Goal: Task Accomplishment & Management: Complete application form

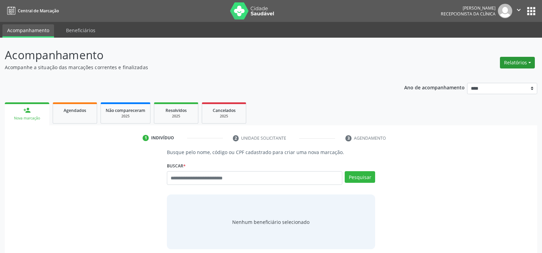
click at [512, 60] on button "Relatórios" at bounding box center [517, 63] width 35 height 12
click at [469, 77] on link "Agendamentos" at bounding box center [499, 78] width 74 height 10
select select "*"
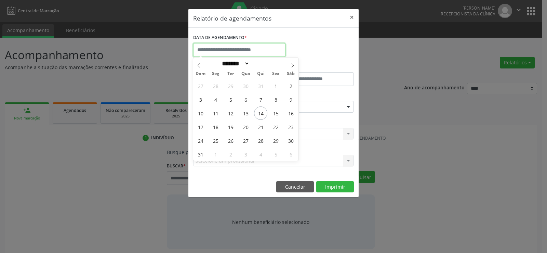
click at [206, 51] on input "text" at bounding box center [239, 50] width 92 height 14
click at [262, 113] on span "14" at bounding box center [260, 112] width 13 height 13
type input "**********"
click at [262, 113] on span "14" at bounding box center [260, 112] width 13 height 13
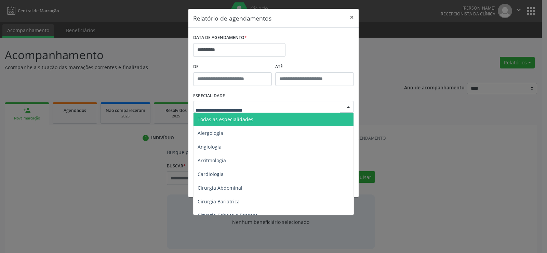
click at [262, 121] on span "Todas as especialidades" at bounding box center [274, 120] width 161 height 14
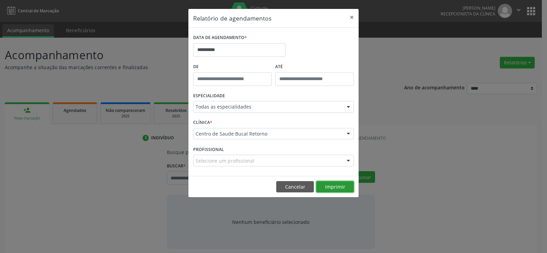
click at [334, 185] on button "Imprimir" at bounding box center [336, 187] width 38 height 12
click at [289, 187] on button "Cancelar" at bounding box center [295, 187] width 38 height 12
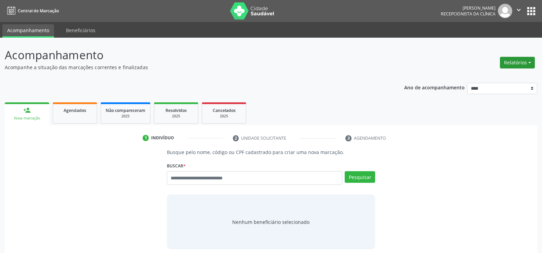
click at [517, 64] on button "Relatórios" at bounding box center [517, 63] width 35 height 12
click at [499, 75] on link "Agendamentos" at bounding box center [499, 78] width 74 height 10
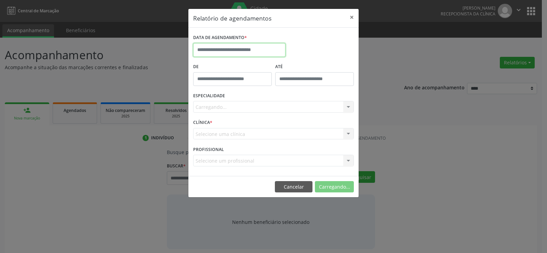
click at [216, 52] on input "text" at bounding box center [239, 50] width 92 height 14
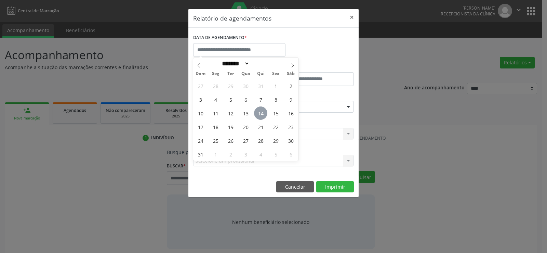
click at [258, 114] on span "14" at bounding box center [260, 112] width 13 height 13
type input "**********"
click at [258, 114] on span "14" at bounding box center [260, 112] width 13 height 13
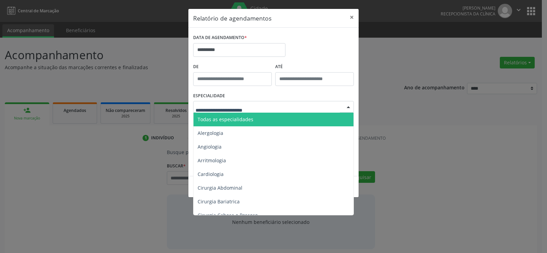
click at [261, 121] on span "Todas as especialidades" at bounding box center [274, 120] width 161 height 14
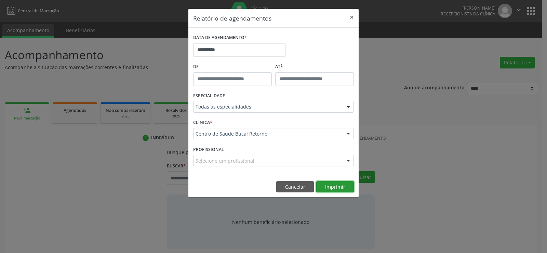
click at [330, 189] on button "Imprimir" at bounding box center [336, 187] width 38 height 12
click at [289, 189] on button "Cancelar" at bounding box center [295, 187] width 38 height 12
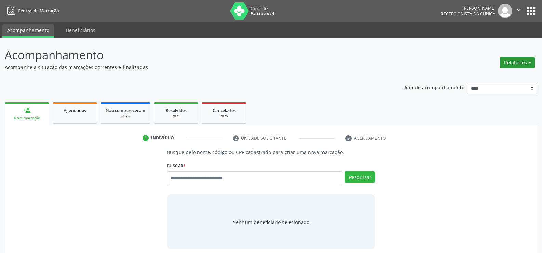
click at [512, 67] on button "Relatórios" at bounding box center [517, 63] width 35 height 12
click at [496, 78] on link "Agendamentos" at bounding box center [499, 78] width 74 height 10
select select "*"
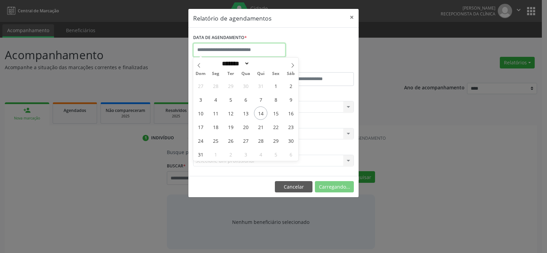
click at [222, 52] on input "text" at bounding box center [239, 50] width 92 height 14
click at [263, 114] on span "14" at bounding box center [260, 112] width 13 height 13
type input "**********"
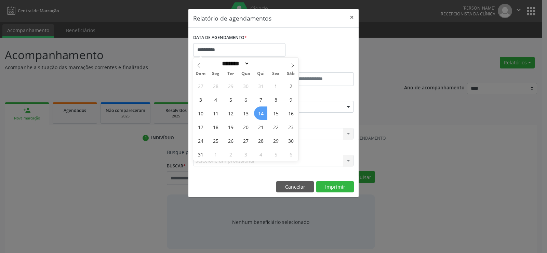
click at [263, 114] on span "14" at bounding box center [260, 112] width 13 height 13
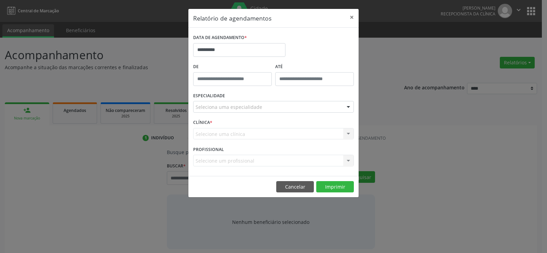
click at [263, 108] on div "Seleciona uma especialidade" at bounding box center [273, 107] width 161 height 12
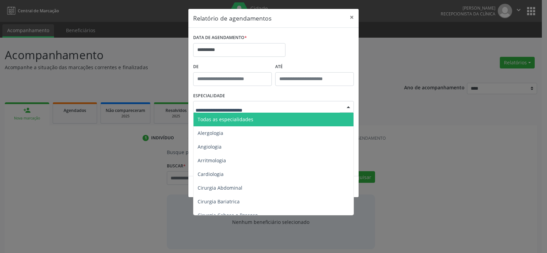
click at [261, 119] on span "Todas as especialidades" at bounding box center [274, 120] width 161 height 14
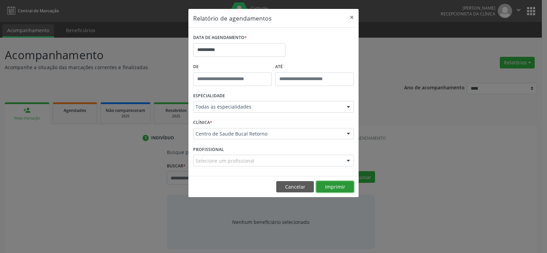
click at [335, 186] on button "Imprimir" at bounding box center [336, 187] width 38 height 12
click at [297, 187] on button "Cancelar" at bounding box center [295, 187] width 38 height 12
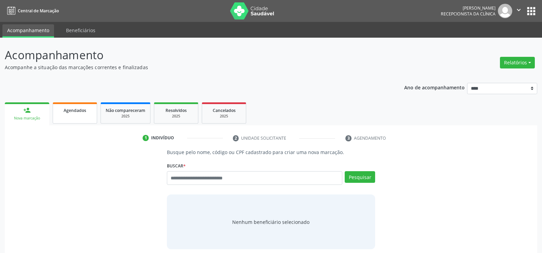
click at [74, 104] on link "Agendados" at bounding box center [75, 112] width 44 height 21
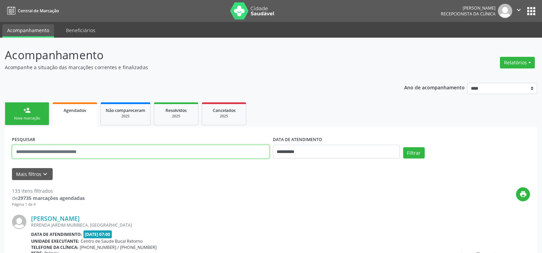
click at [80, 149] on input "text" at bounding box center [141, 152] width 258 height 14
paste input "**********"
click at [403, 147] on button "Filtrar" at bounding box center [414, 153] width 22 height 12
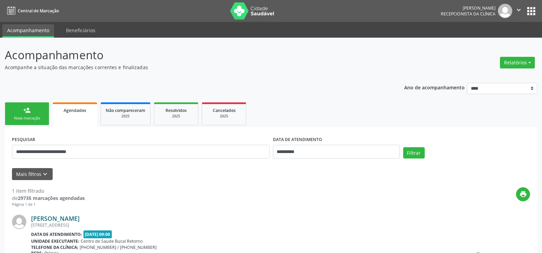
click at [77, 219] on link "Maria Betania Oliveira Santos" at bounding box center [55, 219] width 49 height 8
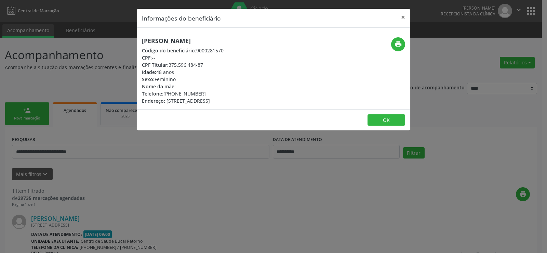
drag, startPoint x: 169, startPoint y: 65, endPoint x: 211, endPoint y: 65, distance: 42.4
click at [211, 65] on div "CPF Titular: 375.596.484-87" at bounding box center [183, 64] width 82 height 7
copy div "375.596.484-87"
click at [400, 17] on button "×" at bounding box center [404, 17] width 14 height 17
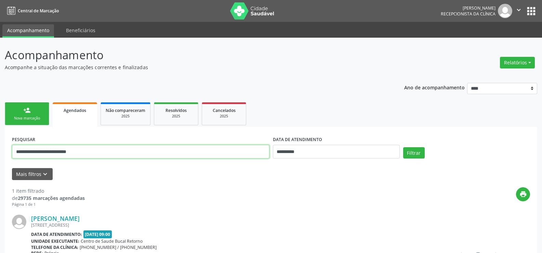
drag, startPoint x: 74, startPoint y: 154, endPoint x: 0, endPoint y: 147, distance: 74.2
click at [0, 147] on div "**********" at bounding box center [271, 181] width 542 height 286
type input "**********"
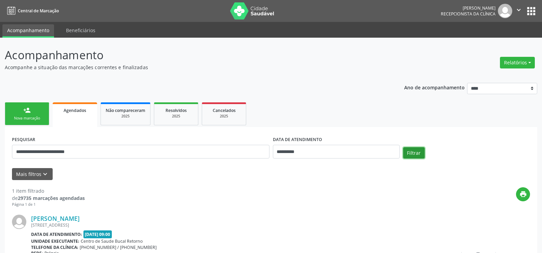
click at [415, 150] on button "Filtrar" at bounding box center [414, 153] width 22 height 12
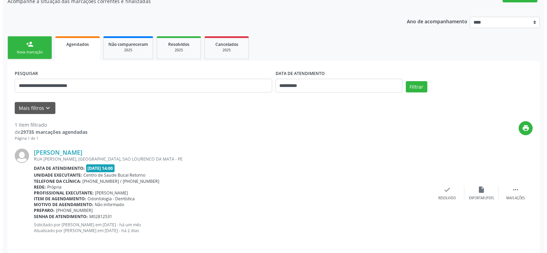
scroll to position [70, 0]
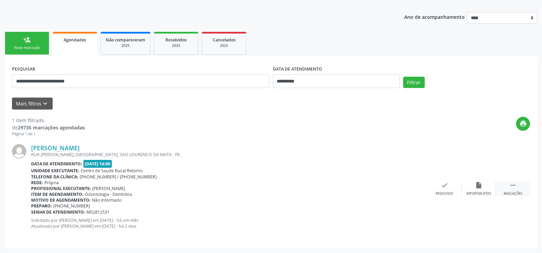
click at [516, 188] on icon "" at bounding box center [513, 185] width 8 height 8
click at [440, 193] on div "Cancelar" at bounding box center [445, 193] width 16 height 5
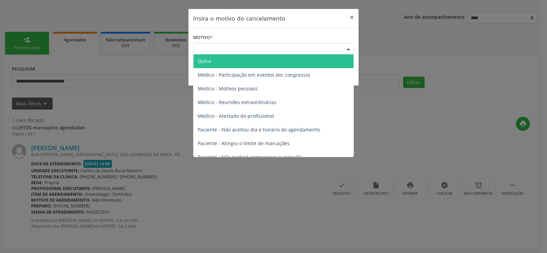
click at [209, 49] on div "Escolha o motivo" at bounding box center [273, 49] width 161 height 12
click at [209, 63] on span "Outro" at bounding box center [204, 61] width 13 height 7
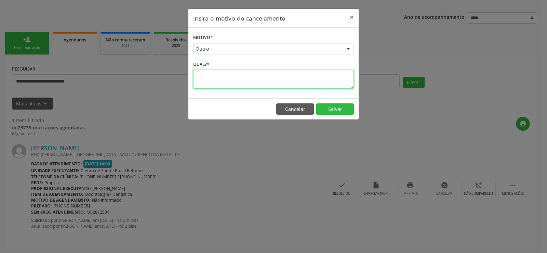
click at [211, 75] on textarea at bounding box center [273, 79] width 161 height 19
type textarea "**********"
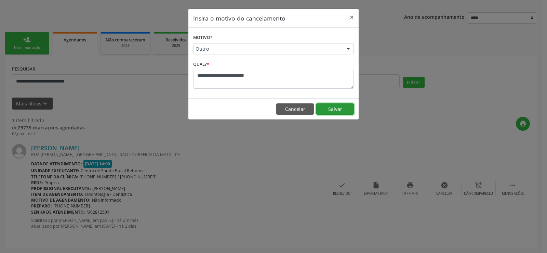
click at [337, 112] on button "Salvar" at bounding box center [336, 109] width 38 height 12
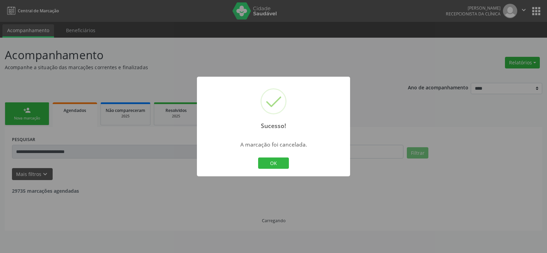
scroll to position [0, 0]
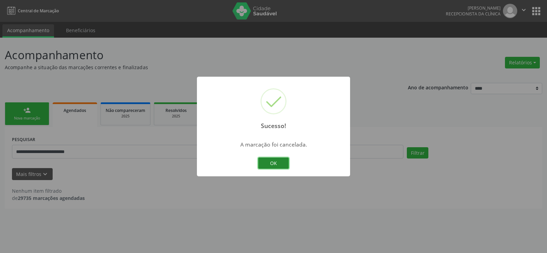
click at [281, 161] on button "OK" at bounding box center [273, 163] width 31 height 12
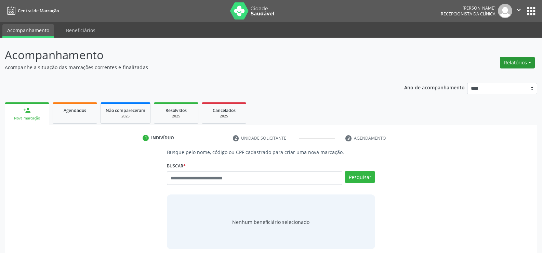
click at [528, 64] on button "Relatórios" at bounding box center [517, 63] width 35 height 12
click at [484, 77] on link "Agendamentos" at bounding box center [499, 78] width 74 height 10
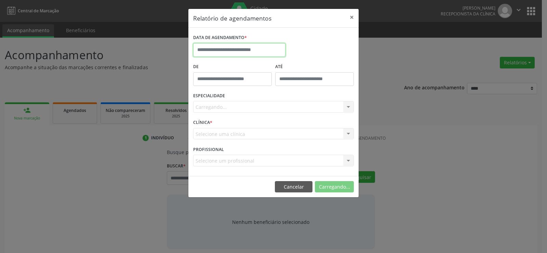
click at [231, 52] on input "text" at bounding box center [239, 50] width 92 height 14
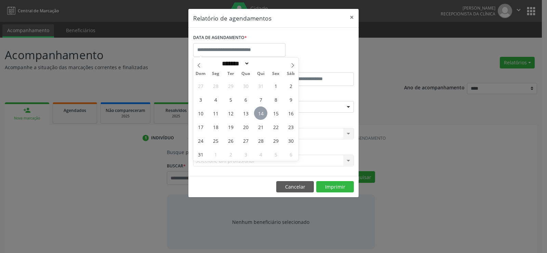
click at [258, 117] on span "14" at bounding box center [260, 112] width 13 height 13
type input "**********"
click at [258, 117] on span "14" at bounding box center [260, 112] width 13 height 13
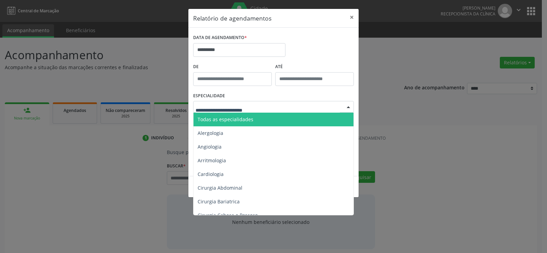
click at [258, 120] on span "Todas as especialidades" at bounding box center [274, 120] width 161 height 14
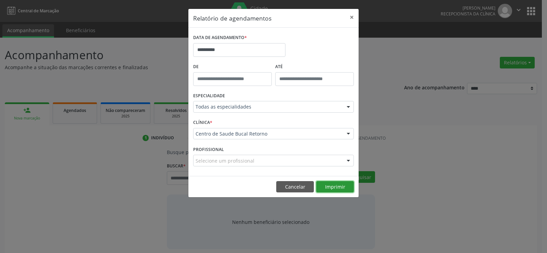
click at [332, 188] on button "Imprimir" at bounding box center [336, 187] width 38 height 12
click at [297, 187] on button "Cancelar" at bounding box center [295, 187] width 38 height 12
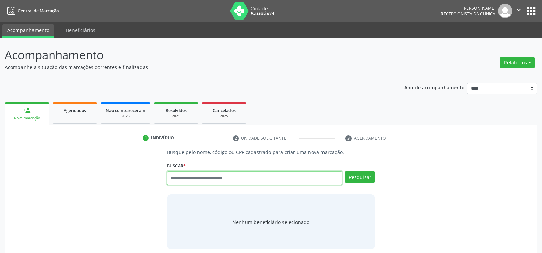
click at [192, 177] on input "text" at bounding box center [255, 178] width 176 height 14
type input "**********"
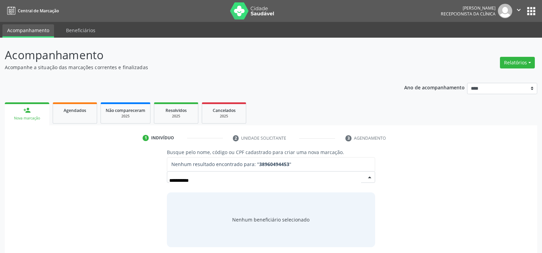
drag, startPoint x: 204, startPoint y: 178, endPoint x: 159, endPoint y: 180, distance: 45.5
click at [217, 185] on input "**********" at bounding box center [265, 180] width 192 height 14
drag, startPoint x: 180, startPoint y: 181, endPoint x: 133, endPoint y: 181, distance: 47.2
click at [133, 181] on div "**********" at bounding box center [271, 197] width 523 height 98
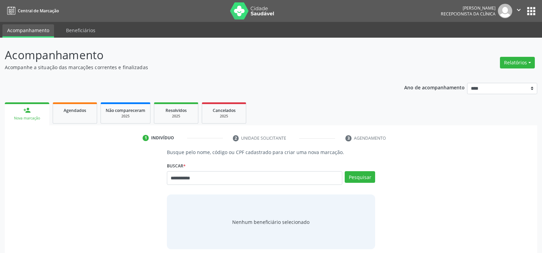
type input "**********"
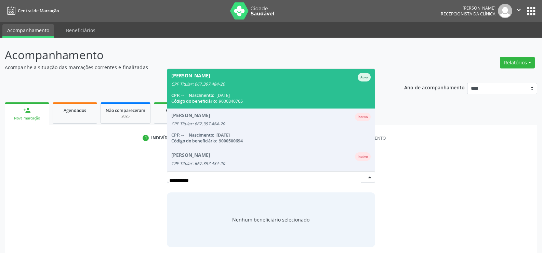
click at [212, 83] on div "CPF Titular: 667.397.484-20" at bounding box center [270, 83] width 199 height 5
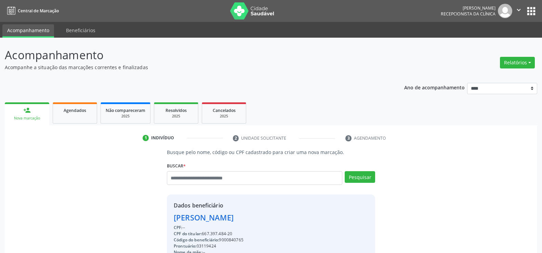
drag, startPoint x: 236, startPoint y: 232, endPoint x: 162, endPoint y: 216, distance: 76.7
click at [162, 216] on div "Busque pelo nome, código ou CPF cadastrado para criar uma nova marcação. [GEOGR…" at bounding box center [271, 236] width 523 height 177
copy div "[PERSON_NAME] CPF: -- CPF do titular: 667.397.484-20"
click at [176, 180] on input "text" at bounding box center [255, 178] width 176 height 14
type input "**********"
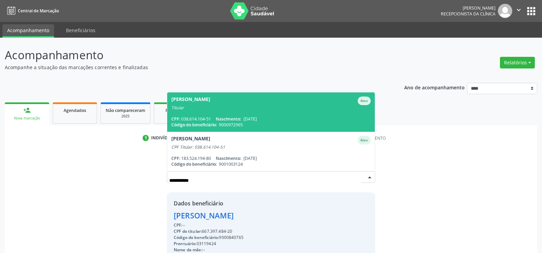
click at [203, 112] on span "[PERSON_NAME] Ativo Titular CPF: 038.614.104-51 Nascimento: [DATE] Código do be…" at bounding box center [271, 111] width 208 height 39
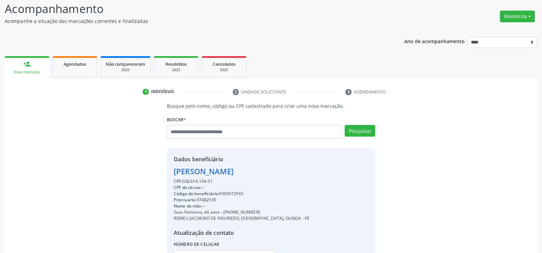
scroll to position [108, 0]
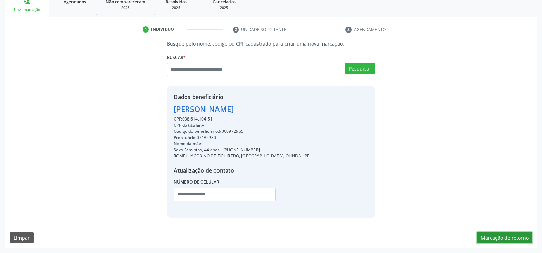
drag, startPoint x: 492, startPoint y: 242, endPoint x: 485, endPoint y: 240, distance: 7.1
click at [492, 242] on button "Marcação de retorno" at bounding box center [505, 238] width 56 height 12
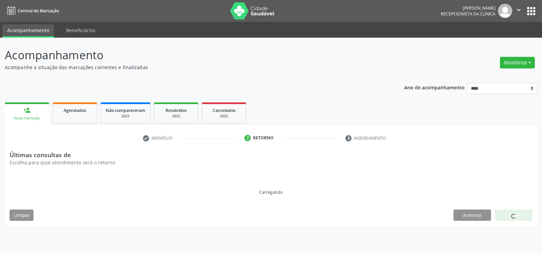
scroll to position [0, 0]
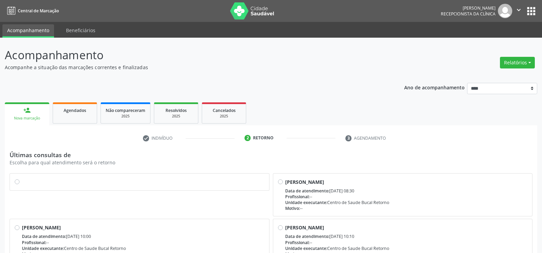
click at [17, 185] on div at bounding box center [140, 181] width 250 height 7
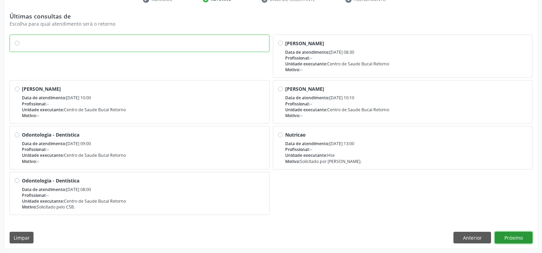
drag, startPoint x: 507, startPoint y: 238, endPoint x: 499, endPoint y: 240, distance: 7.6
click at [507, 238] on button "Próximo" at bounding box center [514, 238] width 38 height 12
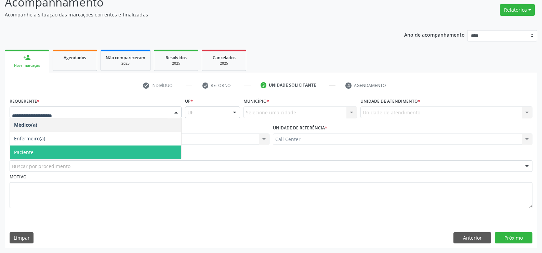
click at [57, 150] on span "Paciente" at bounding box center [95, 152] width 171 height 14
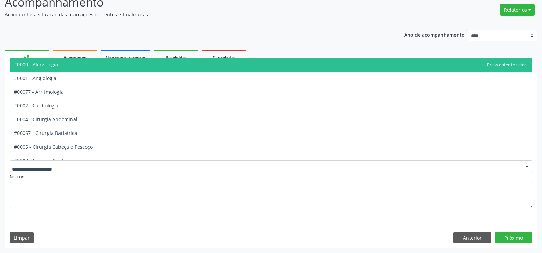
click at [71, 166] on div at bounding box center [271, 166] width 523 height 12
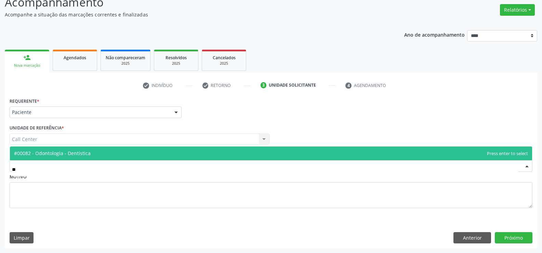
click at [77, 153] on span "#00082 - Odontologia - Dentística" at bounding box center [52, 153] width 77 height 7
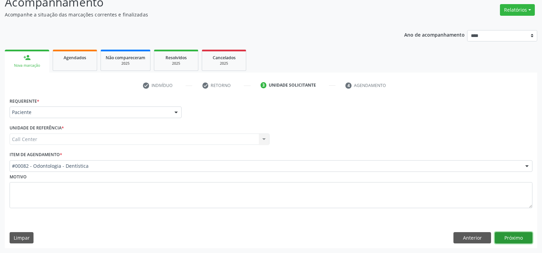
click at [519, 236] on button "Próximo" at bounding box center [514, 238] width 38 height 12
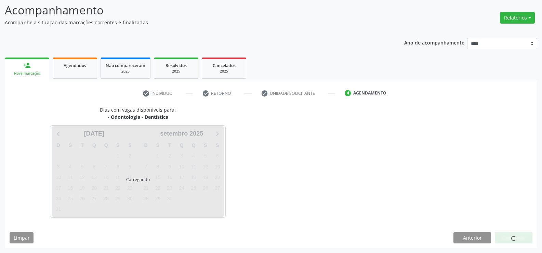
scroll to position [45, 0]
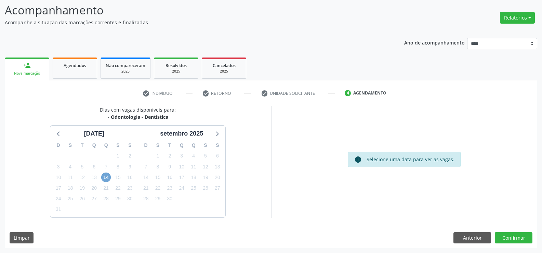
click at [105, 176] on span "14" at bounding box center [106, 177] width 10 height 10
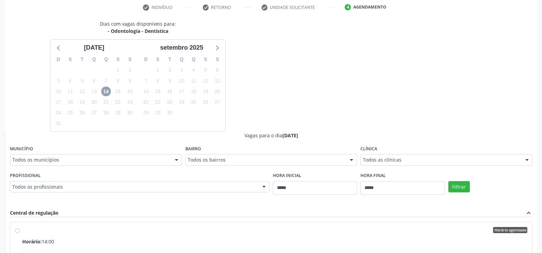
scroll to position [113, 0]
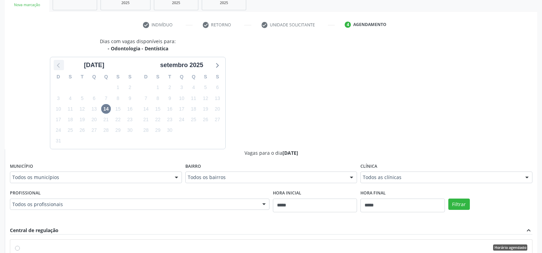
click at [60, 66] on icon at bounding box center [58, 65] width 9 height 9
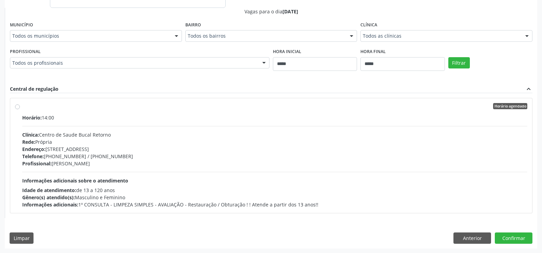
scroll to position [255, 0]
click at [471, 236] on button "Anterior" at bounding box center [473, 238] width 38 height 12
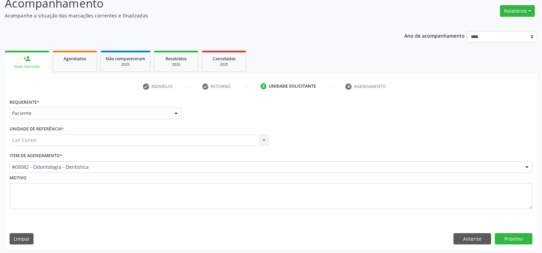
scroll to position [53, 0]
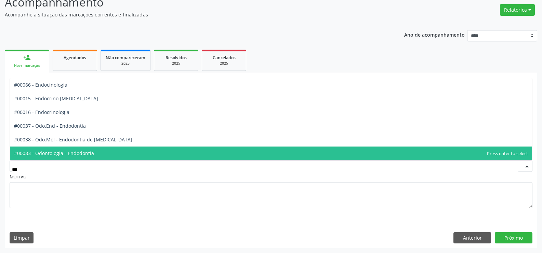
type input "****"
click at [103, 156] on span "#00083 - Odontologia - Endodontia" at bounding box center [271, 153] width 522 height 14
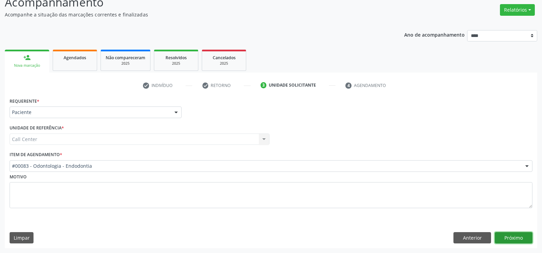
click at [521, 236] on button "Próximo" at bounding box center [514, 238] width 38 height 12
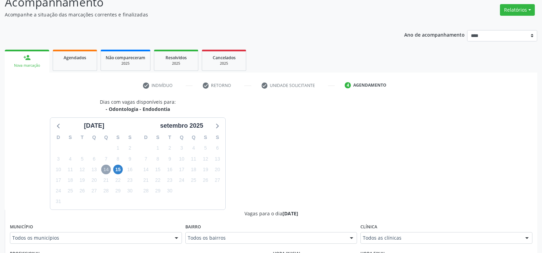
click at [106, 170] on span "14" at bounding box center [106, 170] width 10 height 10
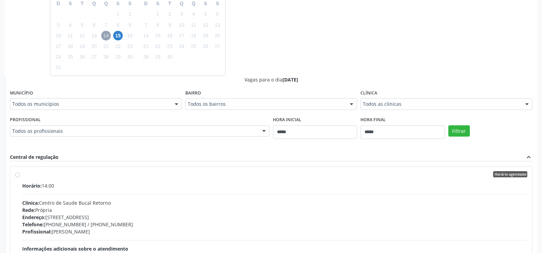
scroll to position [255, 0]
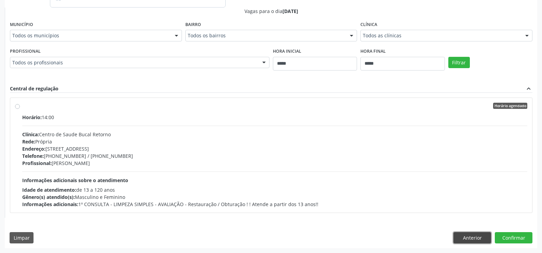
click at [471, 240] on button "Anterior" at bounding box center [473, 238] width 38 height 12
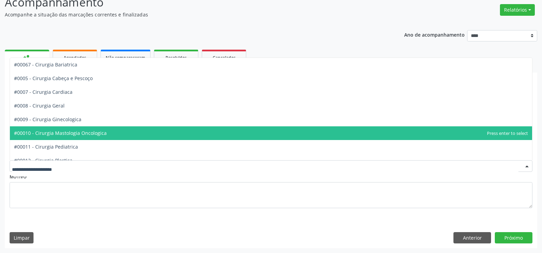
scroll to position [0, 0]
